Goal: Browse casually

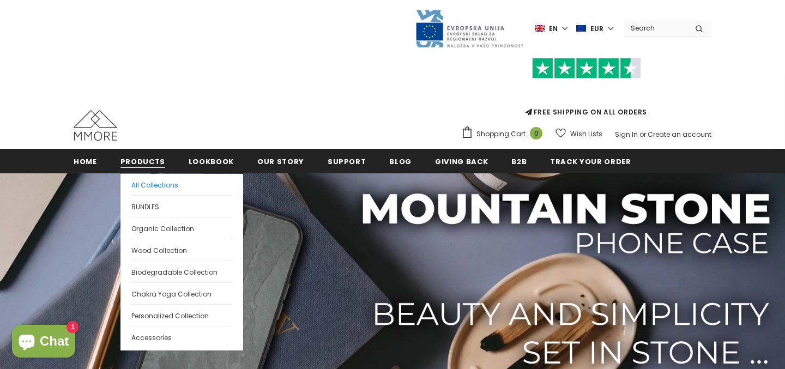
click at [142, 183] on span "All Collections" at bounding box center [154, 184] width 47 height 9
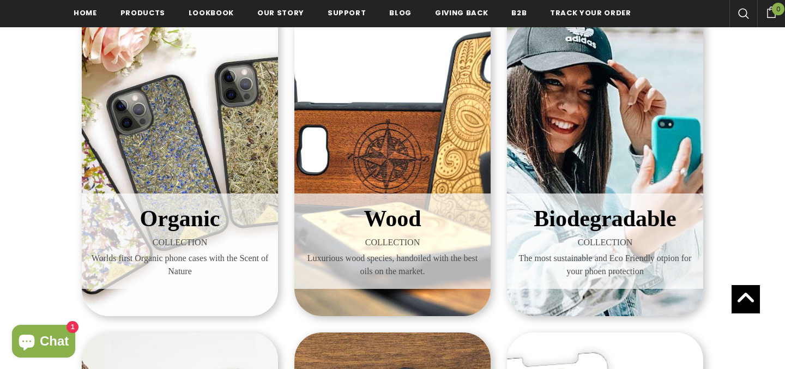
scroll to position [203, 0]
click at [568, 215] on span "Biodegradable" at bounding box center [604, 218] width 142 height 25
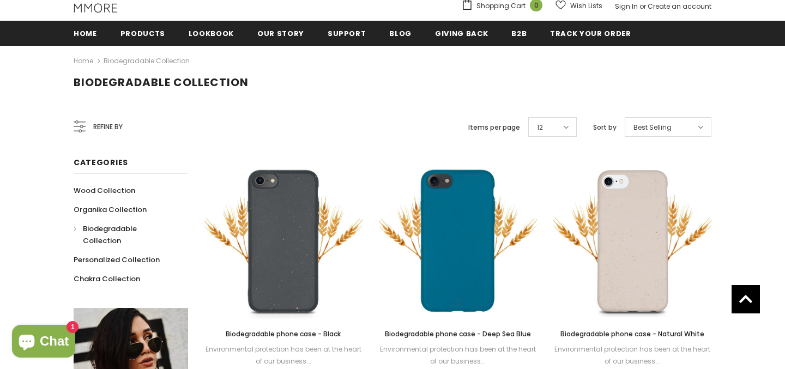
scroll to position [128, 0]
click at [105, 130] on span "Refine by" at bounding box center [107, 127] width 29 height 12
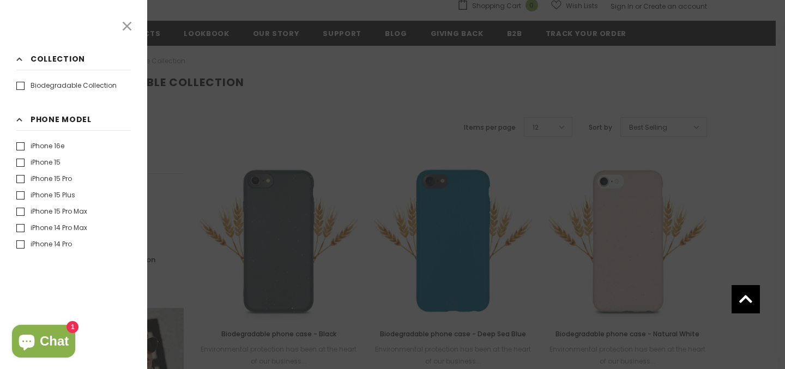
click at [127, 25] on icon at bounding box center [127, 26] width 14 height 14
click at [208, 36] on span "Lookbook" at bounding box center [206, 33] width 45 height 10
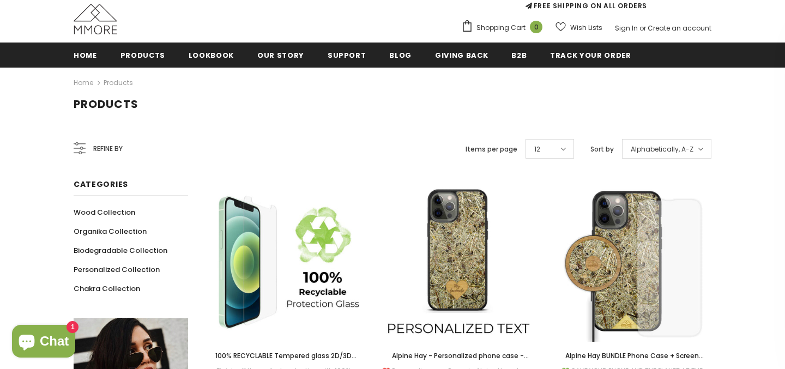
scroll to position [106, 0]
click at [108, 144] on span "Refine by" at bounding box center [107, 149] width 29 height 12
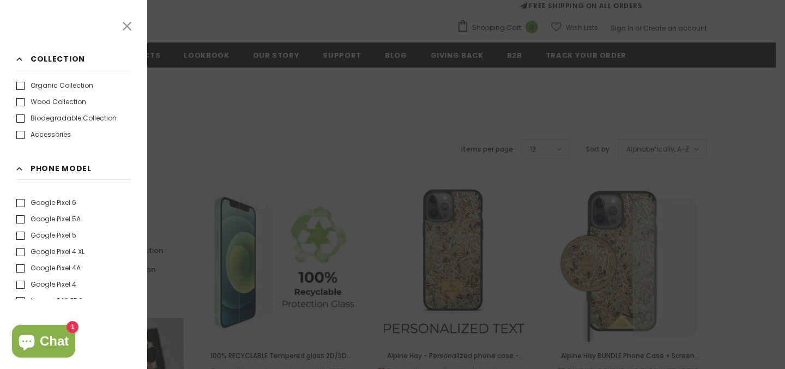
scroll to position [1512, 0]
click at [209, 82] on div at bounding box center [392, 184] width 785 height 369
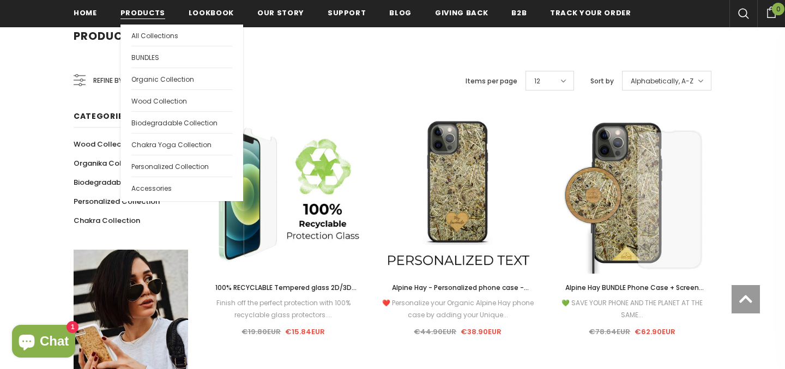
scroll to position [208, 0]
